Goal: Task Accomplishment & Management: Use online tool/utility

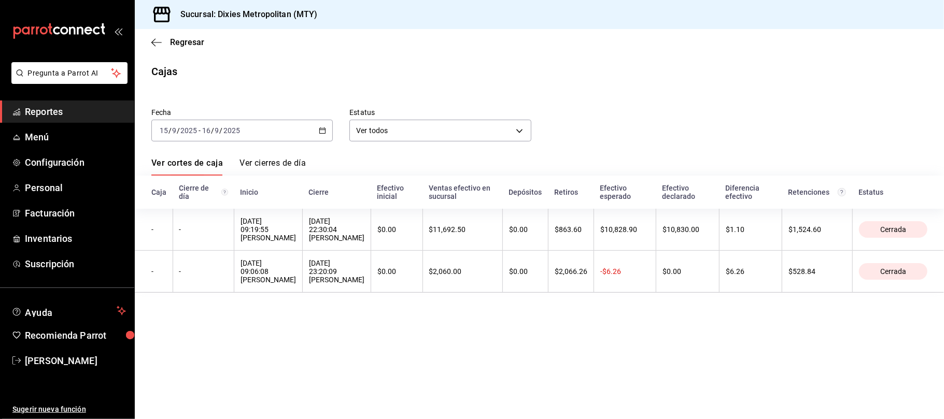
click at [96, 30] on icon "mailbox folders" at bounding box center [58, 31] width 93 height 16
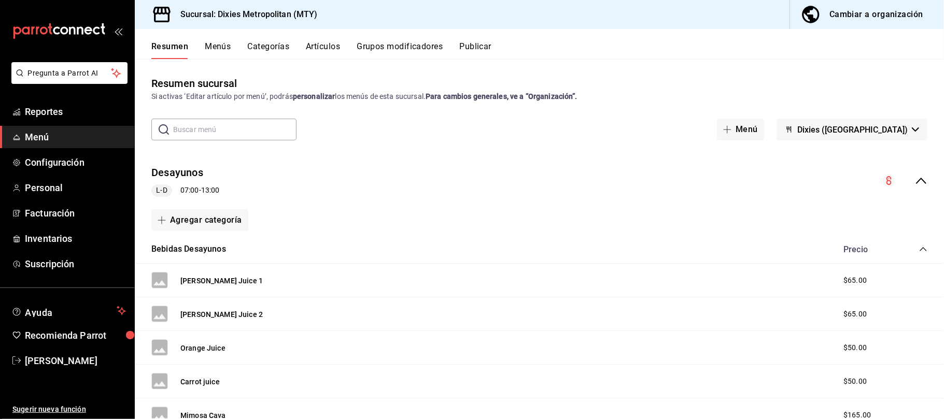
click at [94, 27] on icon "mailbox folders" at bounding box center [58, 31] width 93 height 16
click at [54, 111] on span "Reportes" at bounding box center [75, 112] width 101 height 14
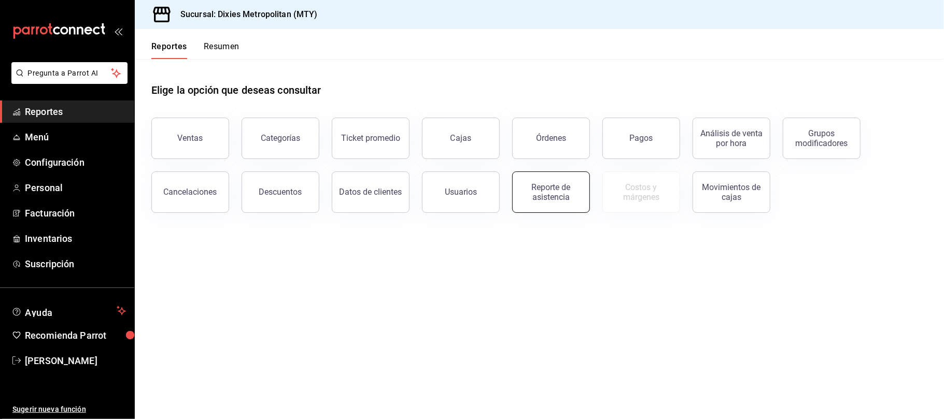
click at [537, 201] on button "Reporte de asistencia" at bounding box center [551, 192] width 78 height 41
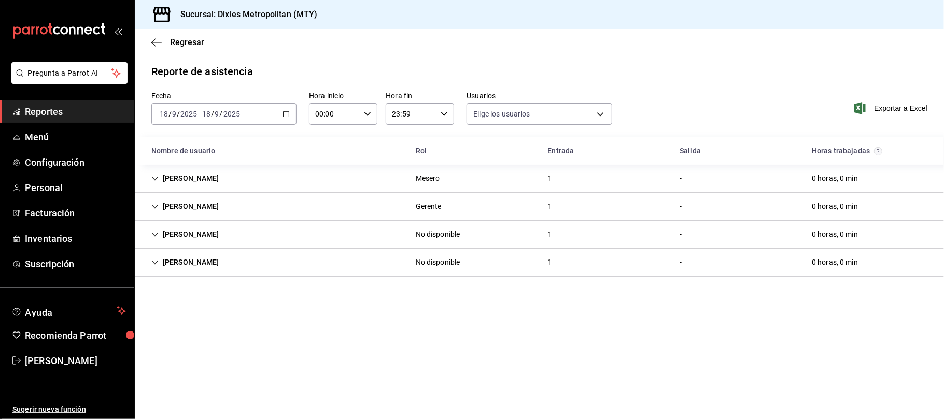
type input "00cacf52-3f37-422f-84f6-057656b9039c,10fb8496-b35b-44ce-891f-c80c76cfc88d,b8ddd…"
click at [286, 114] on icon "button" at bounding box center [286, 113] width 7 height 7
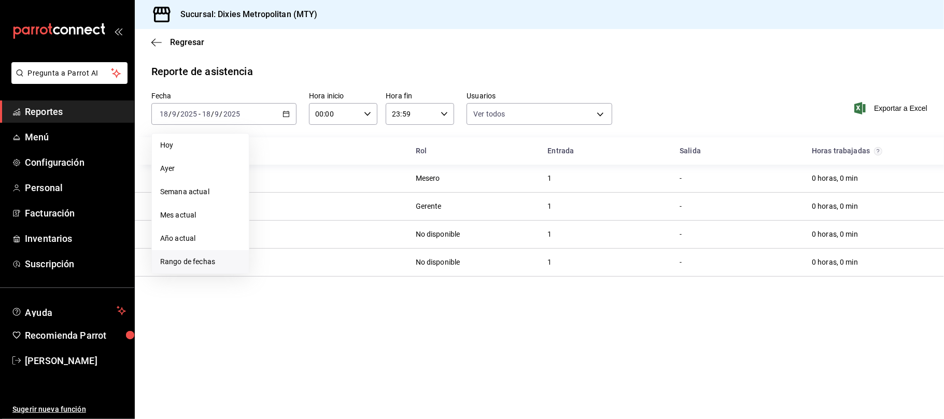
click at [200, 258] on span "Rango de fechas" at bounding box center [200, 262] width 80 height 11
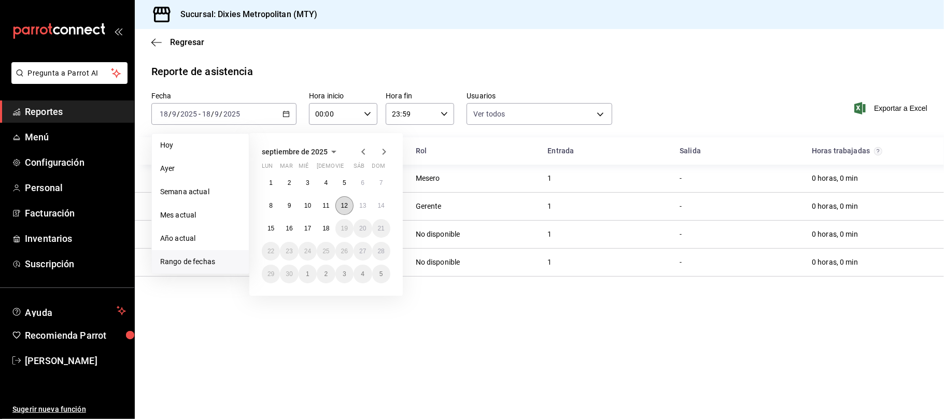
click at [348, 203] on button "12" at bounding box center [344, 205] width 18 height 19
click at [325, 228] on abbr "18" at bounding box center [325, 228] width 7 height 7
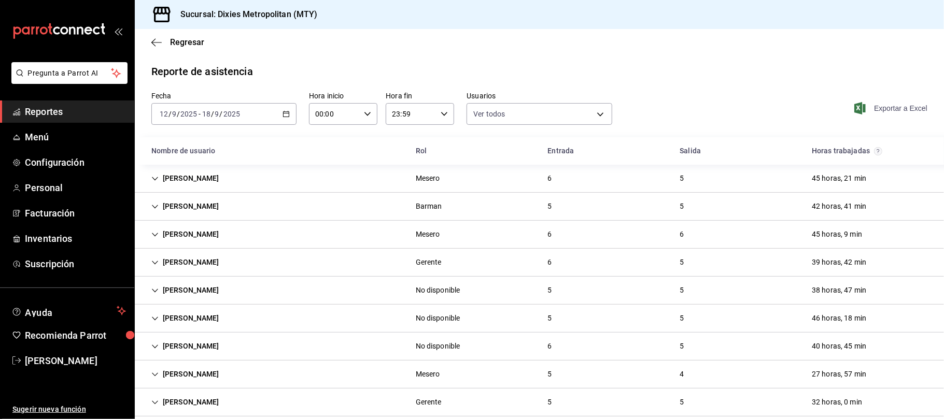
click at [756, 109] on span "Exportar a Excel" at bounding box center [891, 108] width 71 height 12
